Goal: Task Accomplishment & Management: Manage account settings

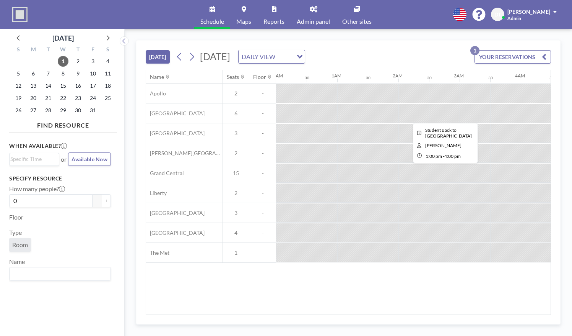
scroll to position [0, 720]
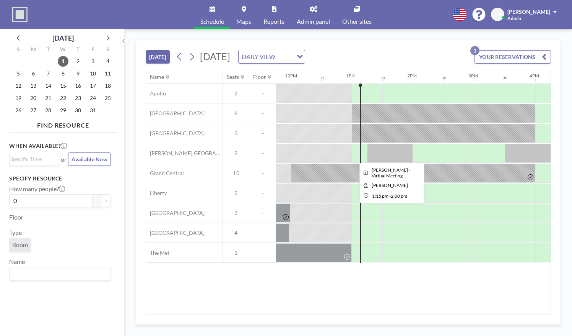
click at [381, 151] on div at bounding box center [390, 152] width 46 height 19
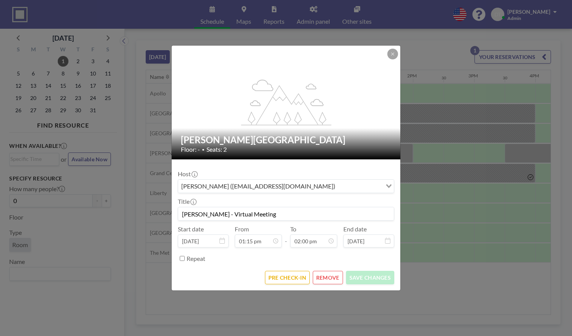
click at [287, 283] on form "Host [PERSON_NAME] ([EMAIL_ADDRESS][DOMAIN_NAME]) Loading... Title [PERSON_NAME…" at bounding box center [286, 224] width 229 height 131
click at [298, 275] on button "PRE CHECK-IN" at bounding box center [287, 276] width 45 height 13
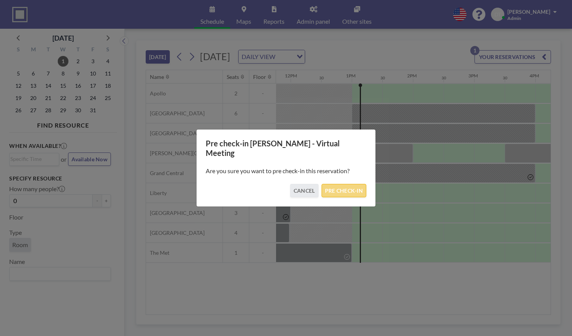
click at [347, 184] on button "PRE CHECK-IN" at bounding box center [344, 190] width 45 height 13
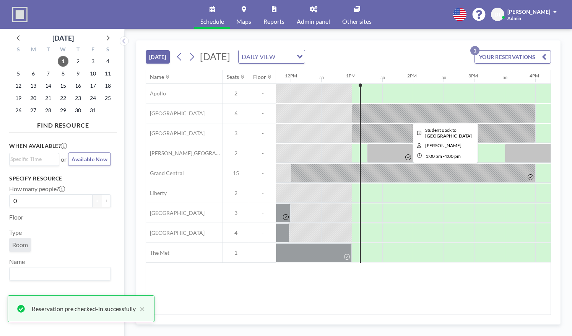
click at [386, 117] on div at bounding box center [444, 113] width 184 height 19
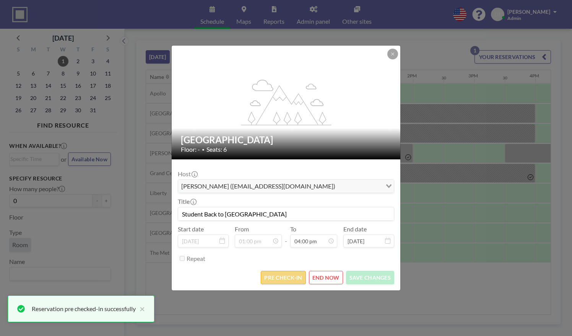
click at [272, 277] on button "PRE CHECK-IN" at bounding box center [283, 276] width 45 height 13
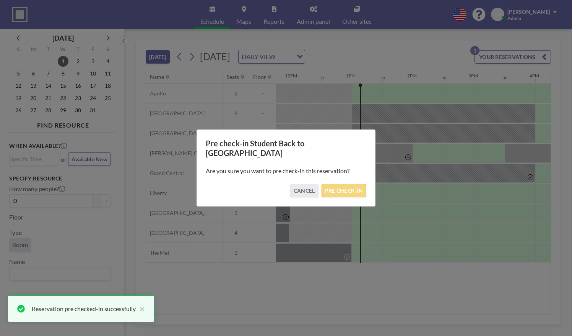
click at [341, 185] on button "PRE CHECK-IN" at bounding box center [344, 190] width 45 height 13
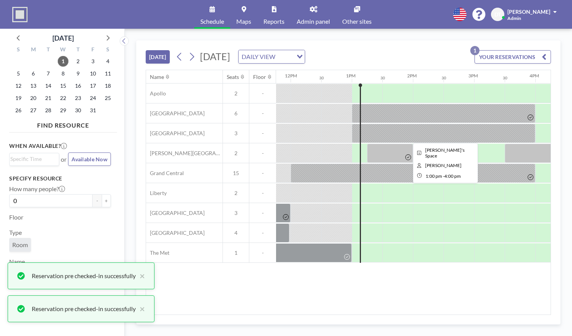
click at [371, 136] on div at bounding box center [444, 133] width 184 height 19
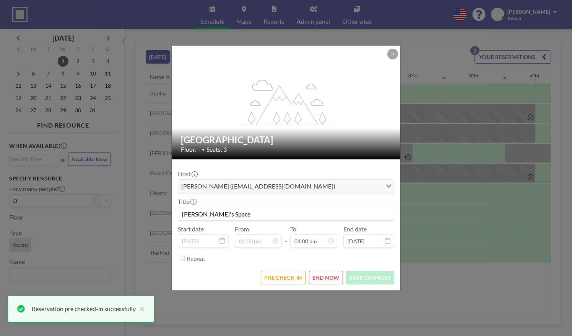
click at [279, 270] on form "Host [PERSON_NAME] ([EMAIL_ADDRESS][DOMAIN_NAME]) Loading... Title [PERSON_NAME…" at bounding box center [286, 224] width 229 height 131
click at [279, 273] on button "PRE CHECK-IN" at bounding box center [283, 276] width 45 height 13
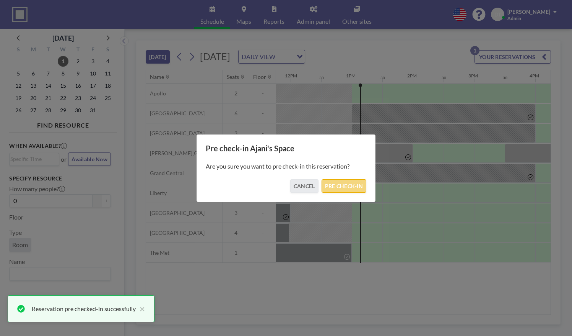
click at [336, 181] on button "PRE CHECK-IN" at bounding box center [344, 185] width 45 height 13
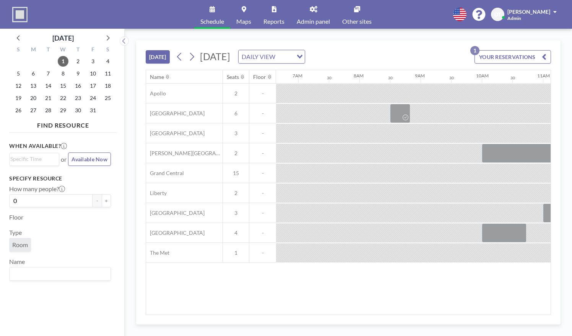
scroll to position [0, 490]
